Goal: Task Accomplishment & Management: Complete application form

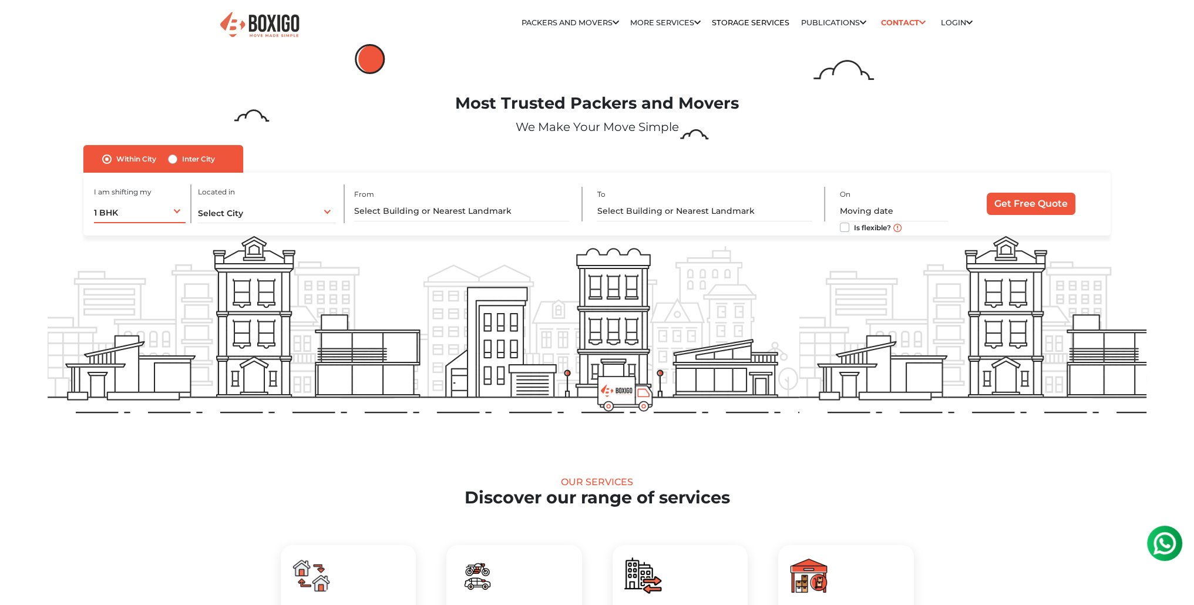
click at [160, 214] on div "1 BHK 1 BHK 2 BHK 3 BHK 3 + BHK FEW ITEMS" at bounding box center [140, 211] width 92 height 25
click at [143, 332] on li "FEW ITEMS" at bounding box center [140, 329] width 92 height 23
click at [271, 211] on div "Select City Select City [GEOGRAPHIC_DATA] [GEOGRAPHIC_DATA] [GEOGRAPHIC_DATA] […" at bounding box center [267, 211] width 138 height 25
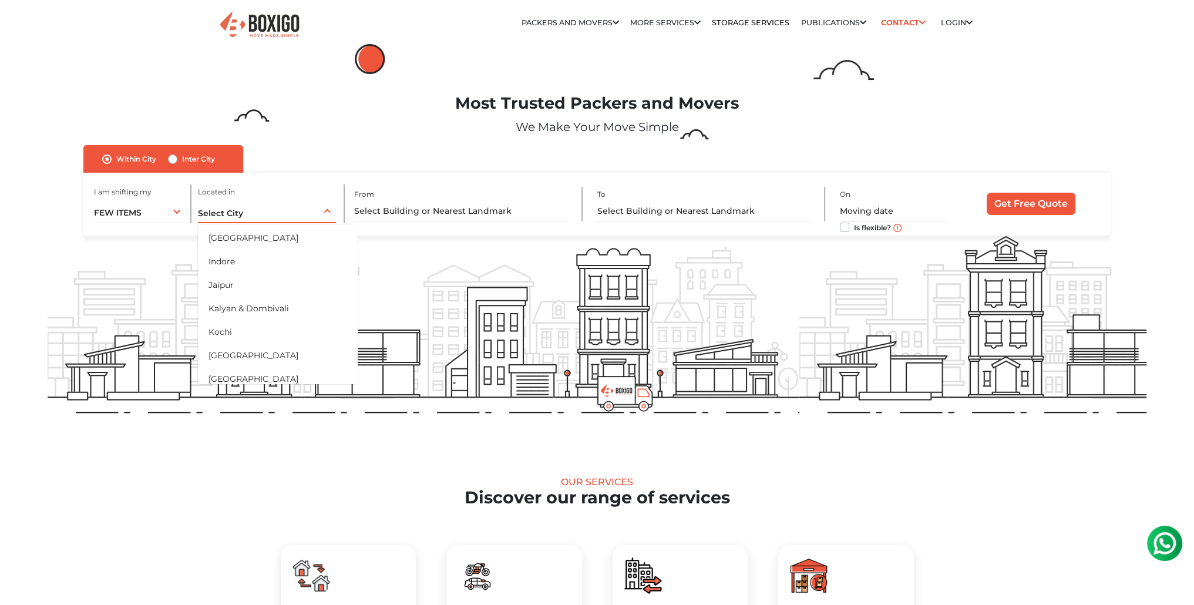
scroll to position [275, 0]
click at [243, 291] on li "Jaipur" at bounding box center [278, 289] width 160 height 23
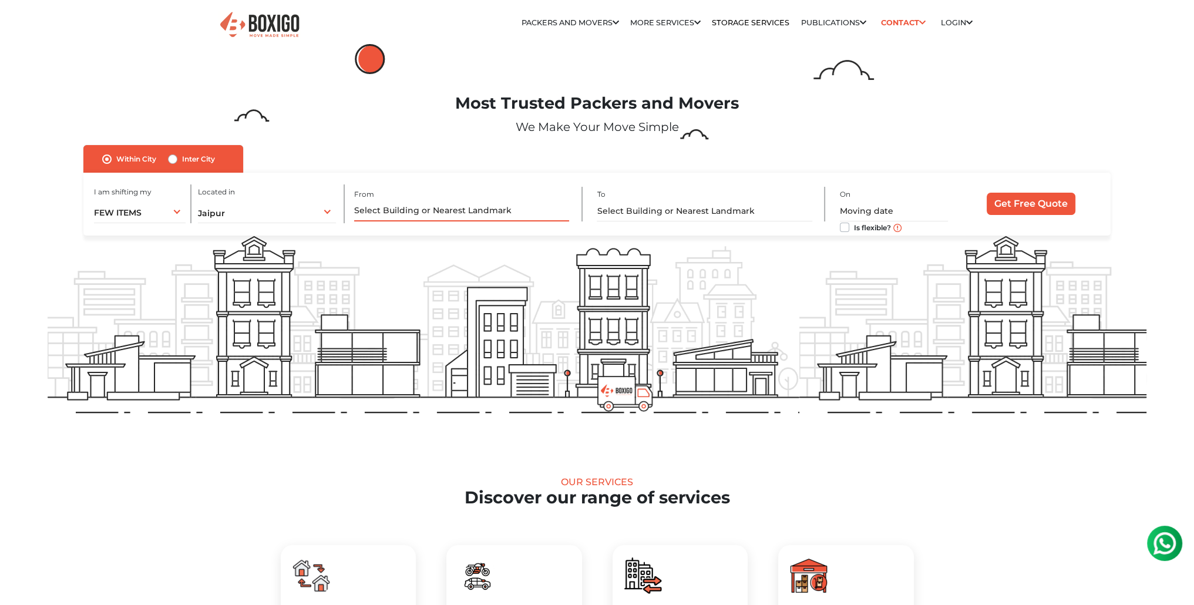
click at [508, 214] on input "text" at bounding box center [461, 211] width 215 height 21
click at [669, 213] on input "text" at bounding box center [704, 211] width 215 height 21
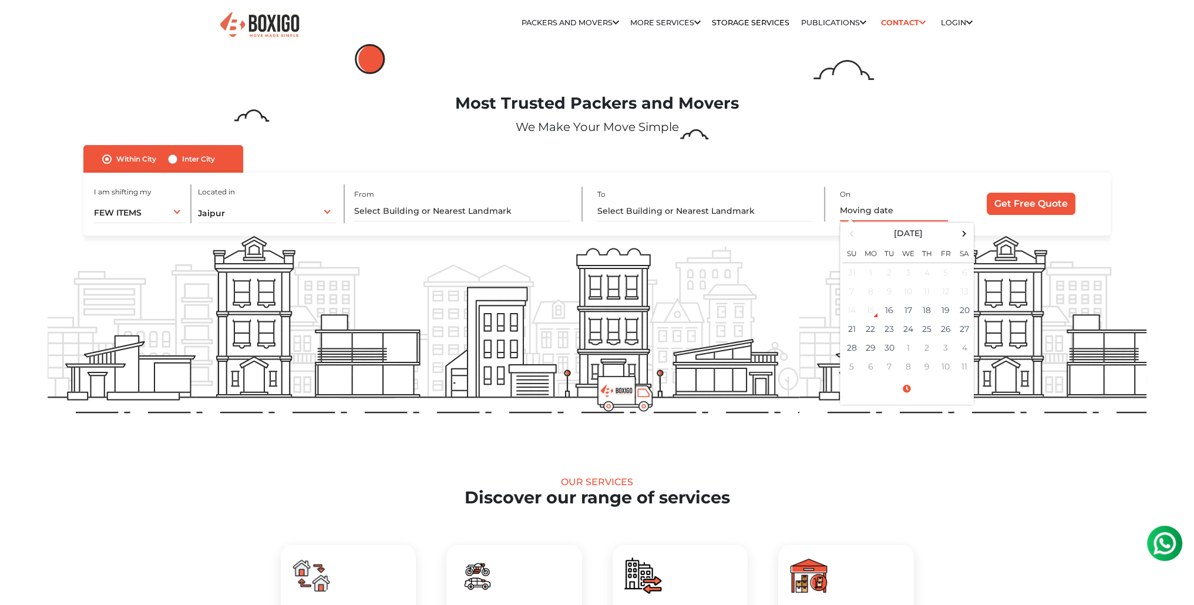
click at [886, 211] on input "text" at bounding box center [894, 211] width 108 height 21
click at [959, 314] on td "20" at bounding box center [964, 310] width 19 height 19
type input "[DATE] 12:00 AM"
click at [1044, 204] on input "Get Free Quote" at bounding box center [1031, 204] width 89 height 22
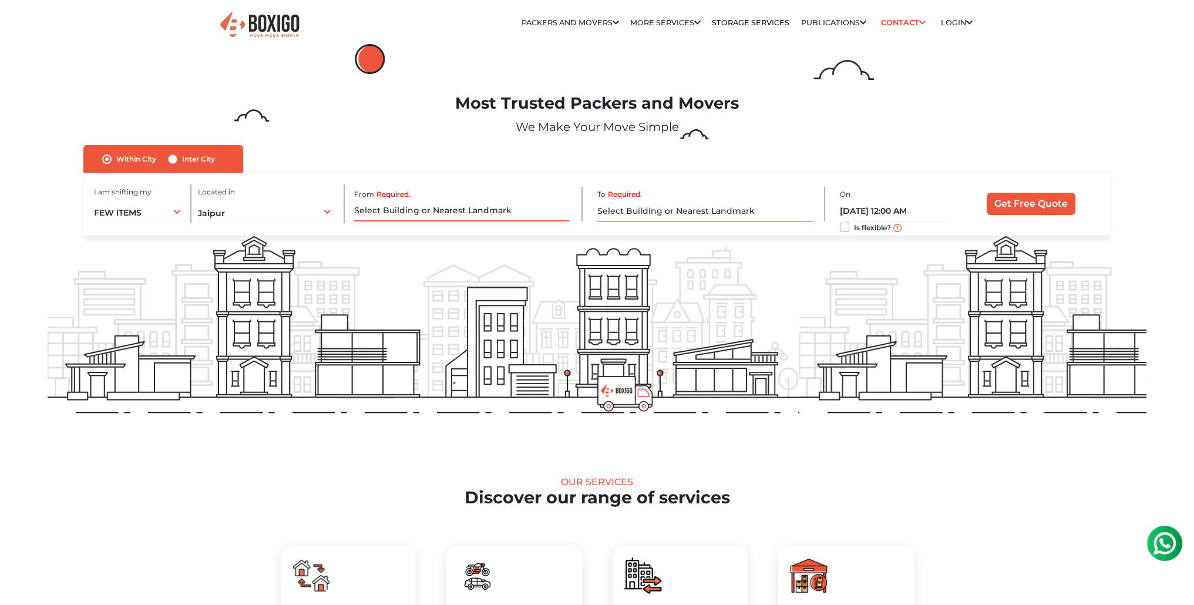
click at [469, 214] on input "Required." at bounding box center [461, 211] width 215 height 21
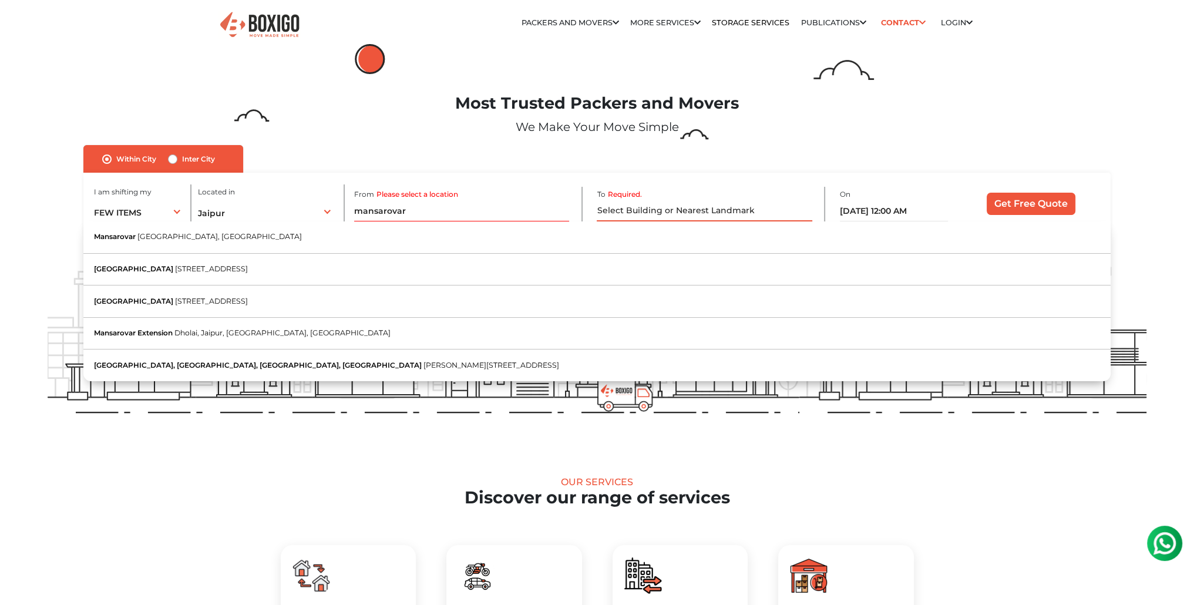
click at [632, 213] on input "Required." at bounding box center [704, 211] width 215 height 21
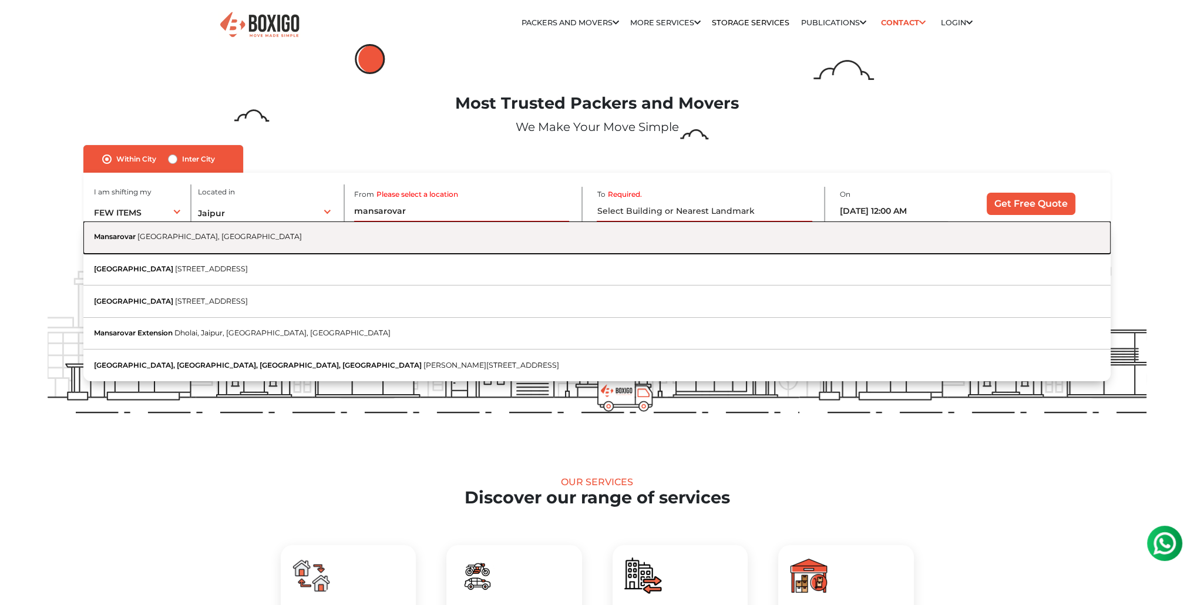
click at [181, 243] on button "Mansarovar Jaipur, [GEOGRAPHIC_DATA]" at bounding box center [596, 237] width 1027 height 32
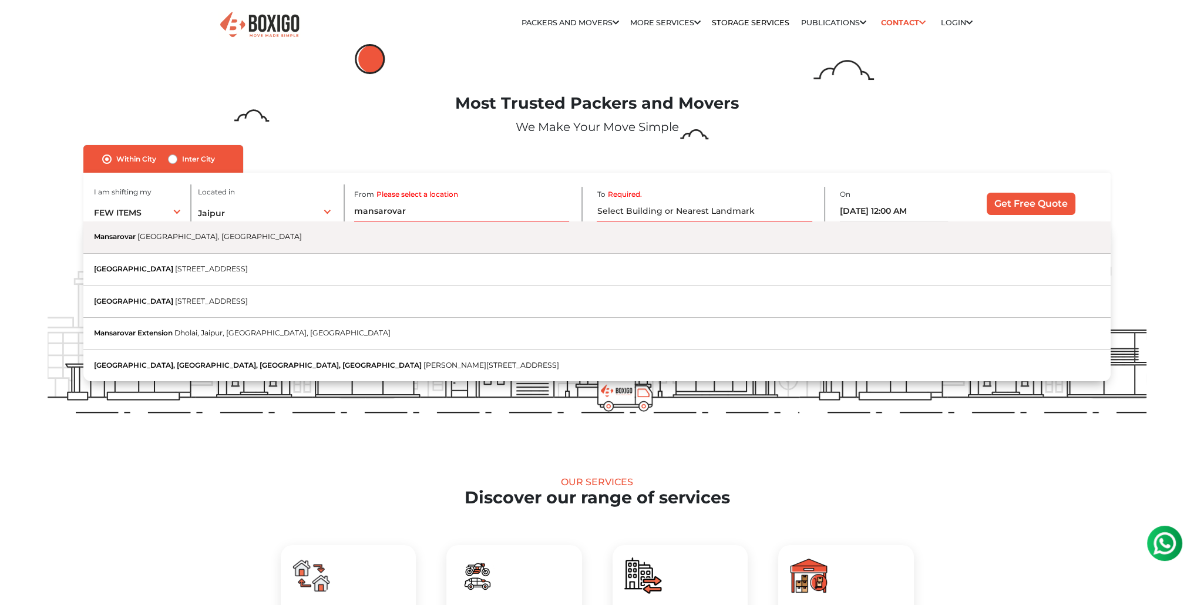
type input "[PERSON_NAME], [GEOGRAPHIC_DATA], [GEOGRAPHIC_DATA]"
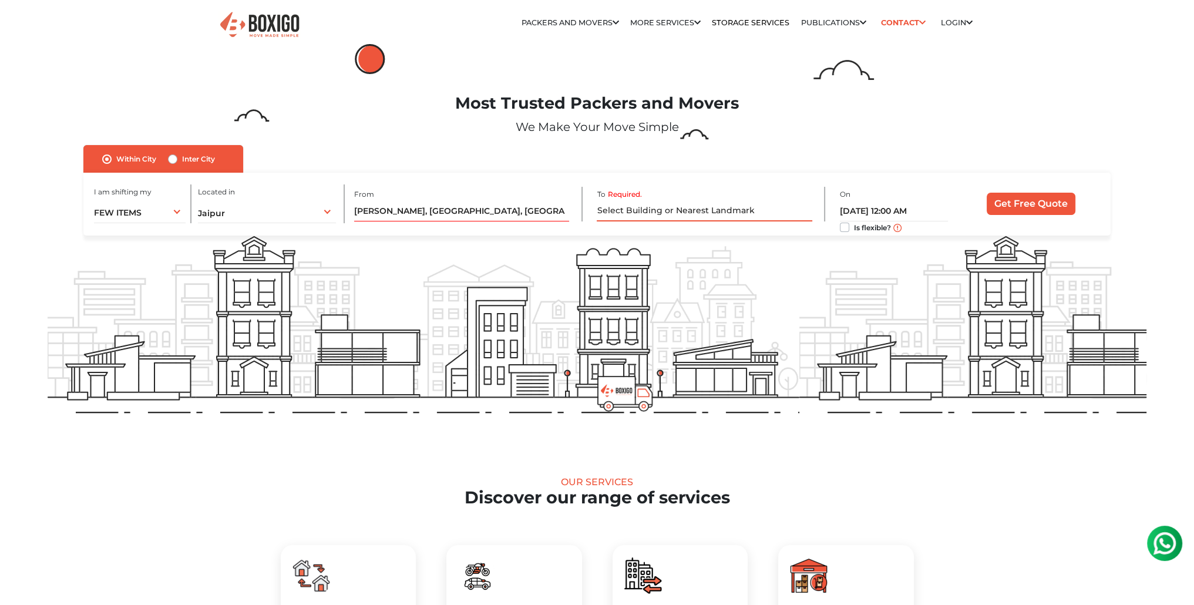
click at [669, 216] on input "Required." at bounding box center [704, 211] width 215 height 21
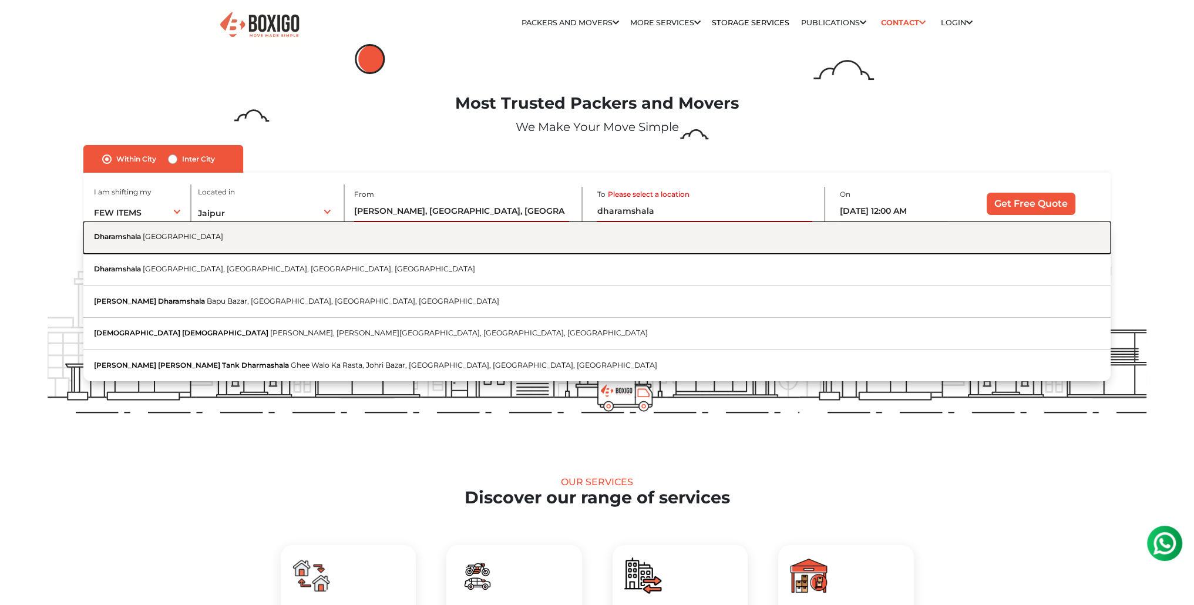
click at [285, 246] on button "Dharamshala [GEOGRAPHIC_DATA]" at bounding box center [596, 237] width 1027 height 32
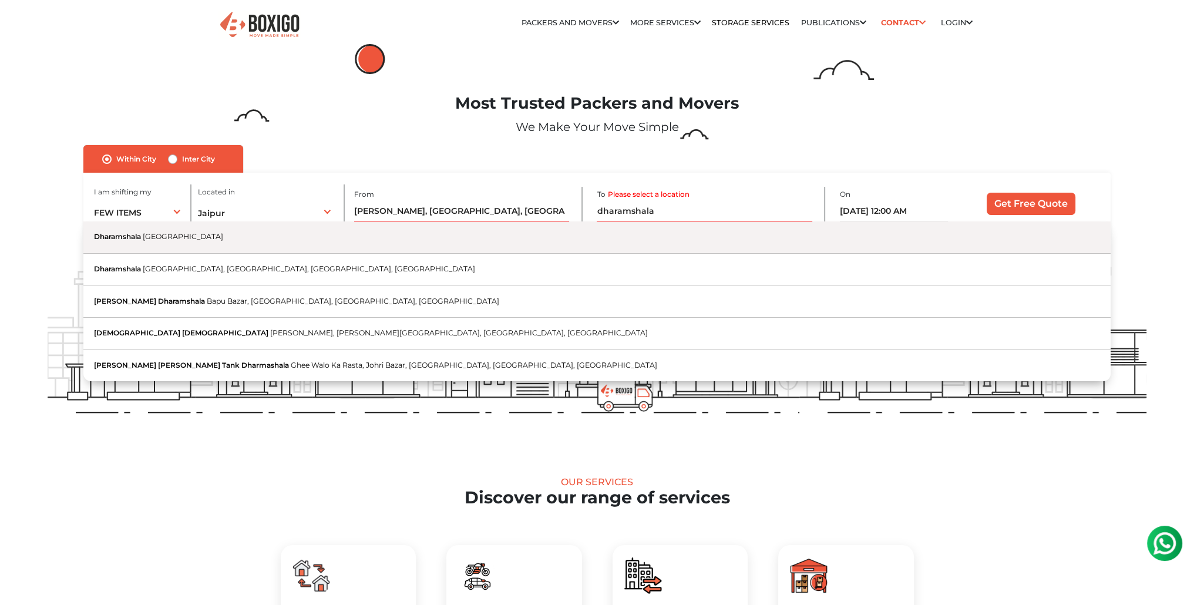
type input "Dharamshala, [GEOGRAPHIC_DATA]"
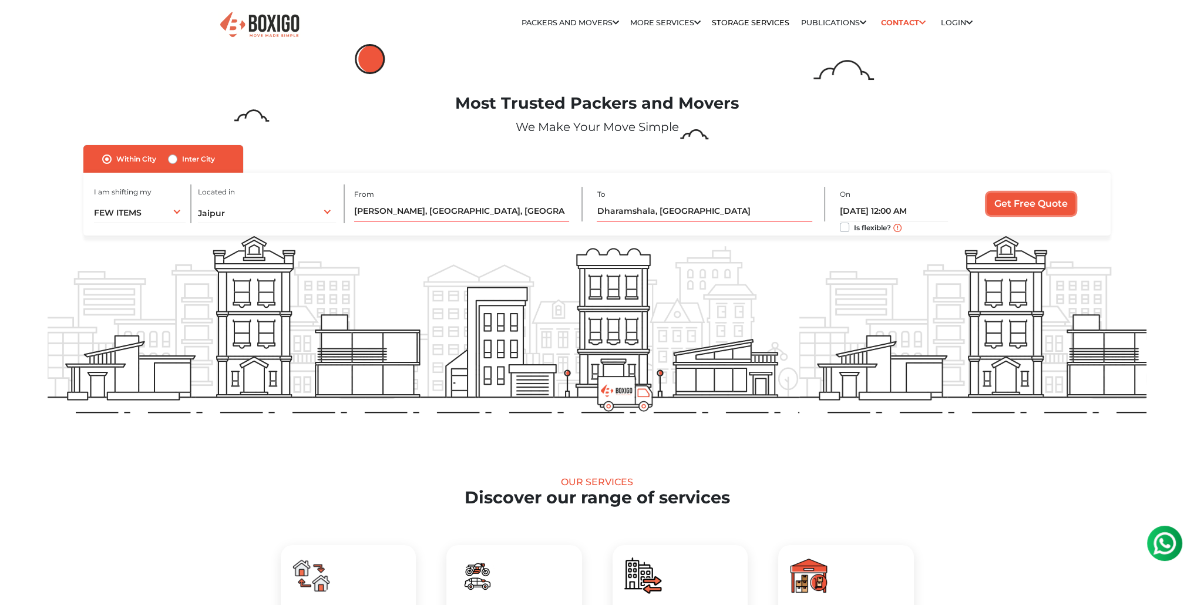
click at [1060, 199] on input "Get Free Quote" at bounding box center [1031, 204] width 89 height 22
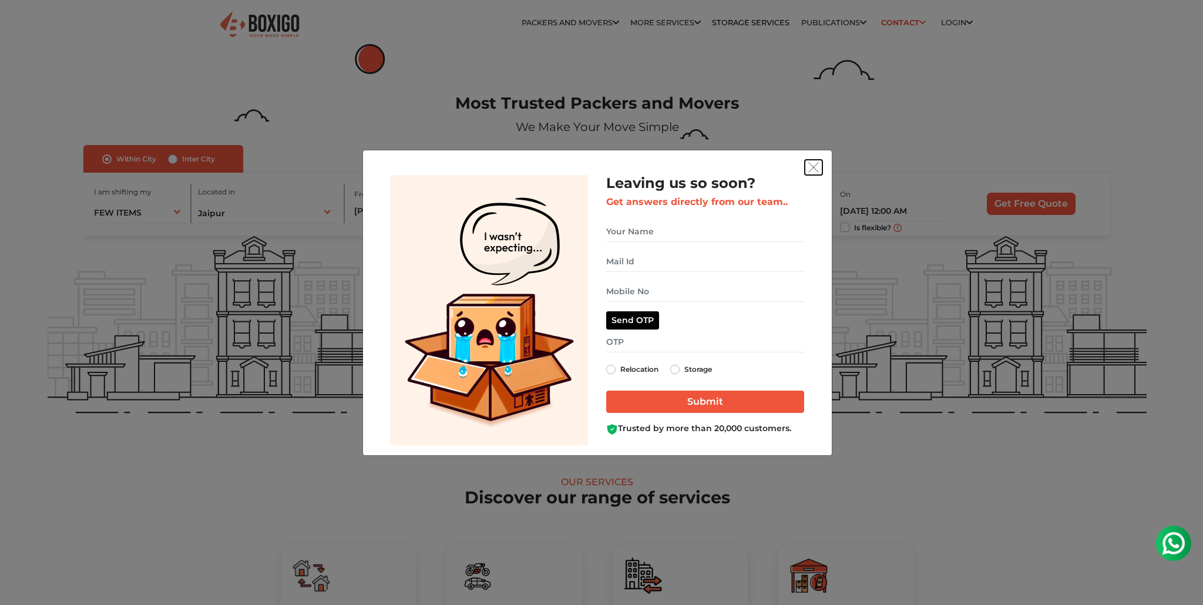
click at [812, 166] on img "get free quote dialog" at bounding box center [813, 167] width 11 height 11
